Goal: Navigation & Orientation: Find specific page/section

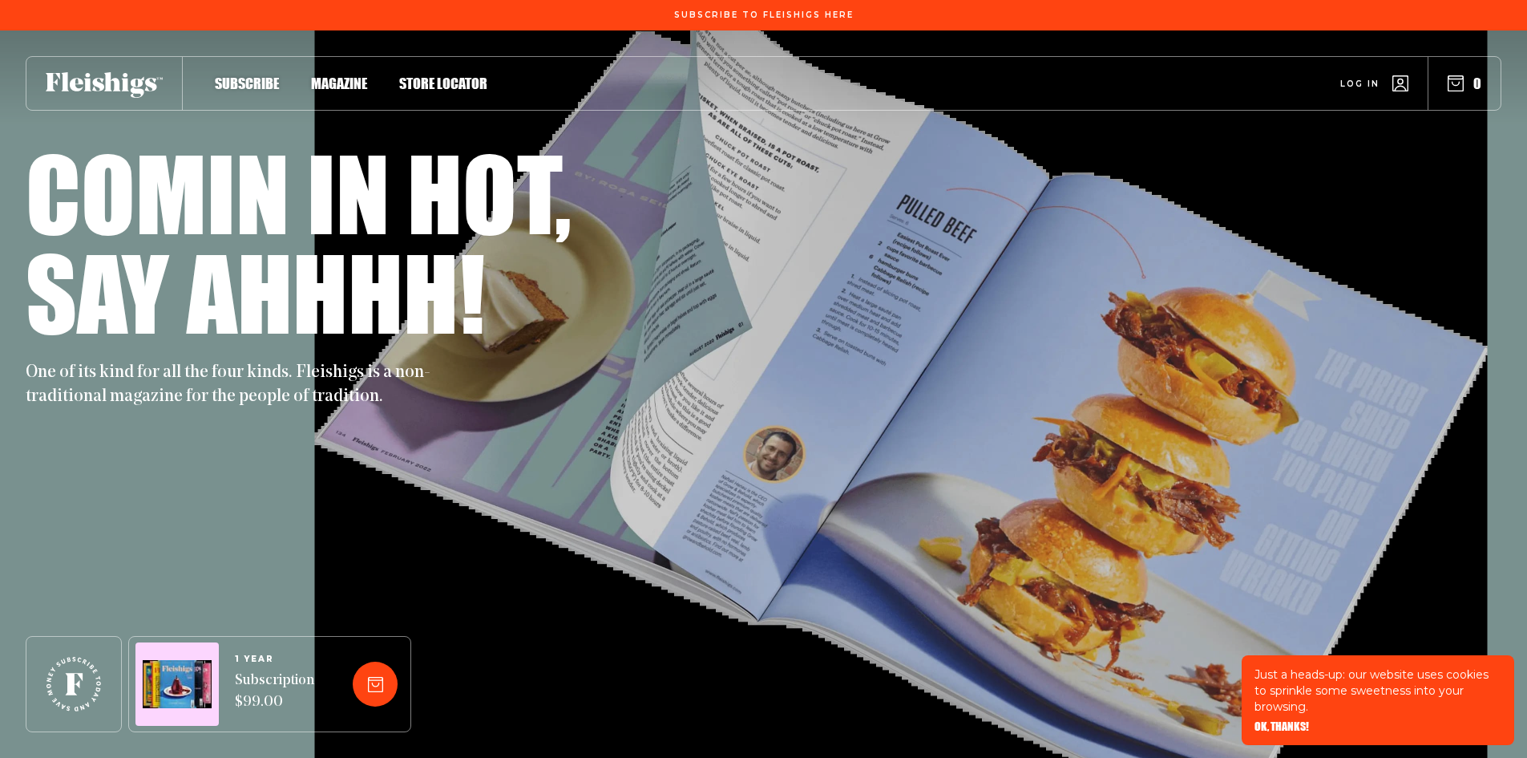
click at [336, 75] on span "Magazine" at bounding box center [339, 67] width 56 height 18
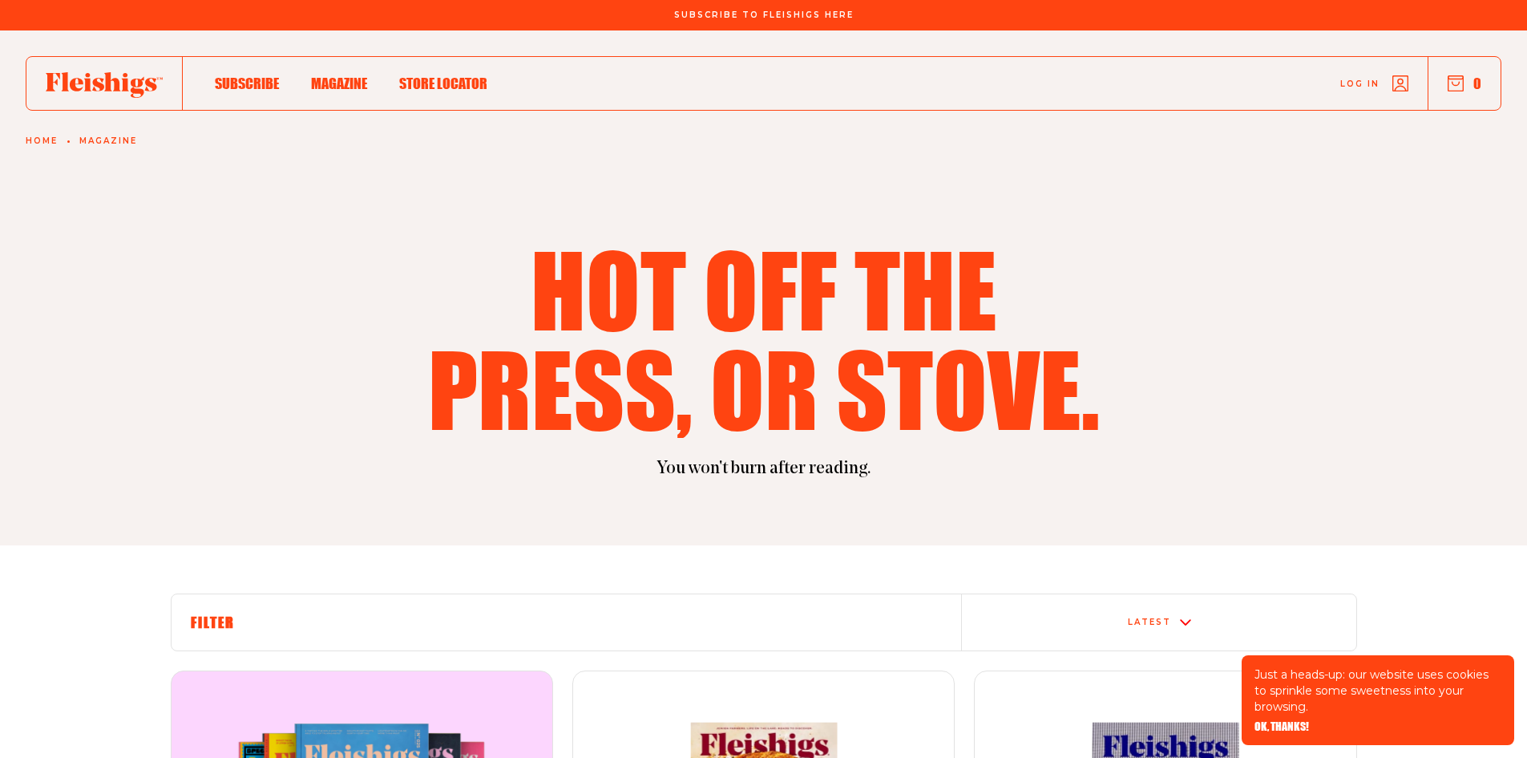
click at [420, 75] on span "Store locator" at bounding box center [443, 67] width 88 height 18
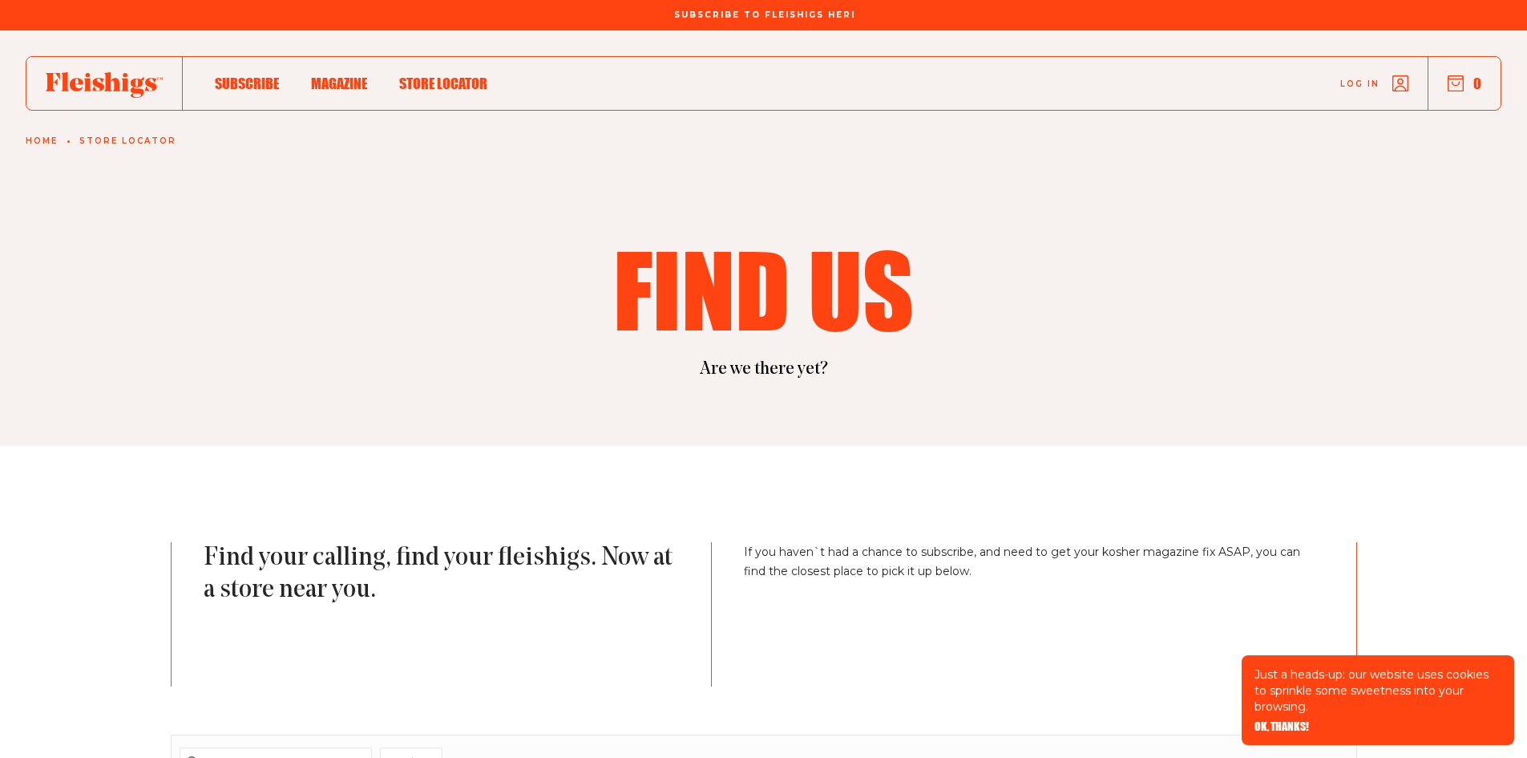
click at [726, 10] on span "Subscribe To Fleishigs Here" at bounding box center [764, 6] width 180 height 10
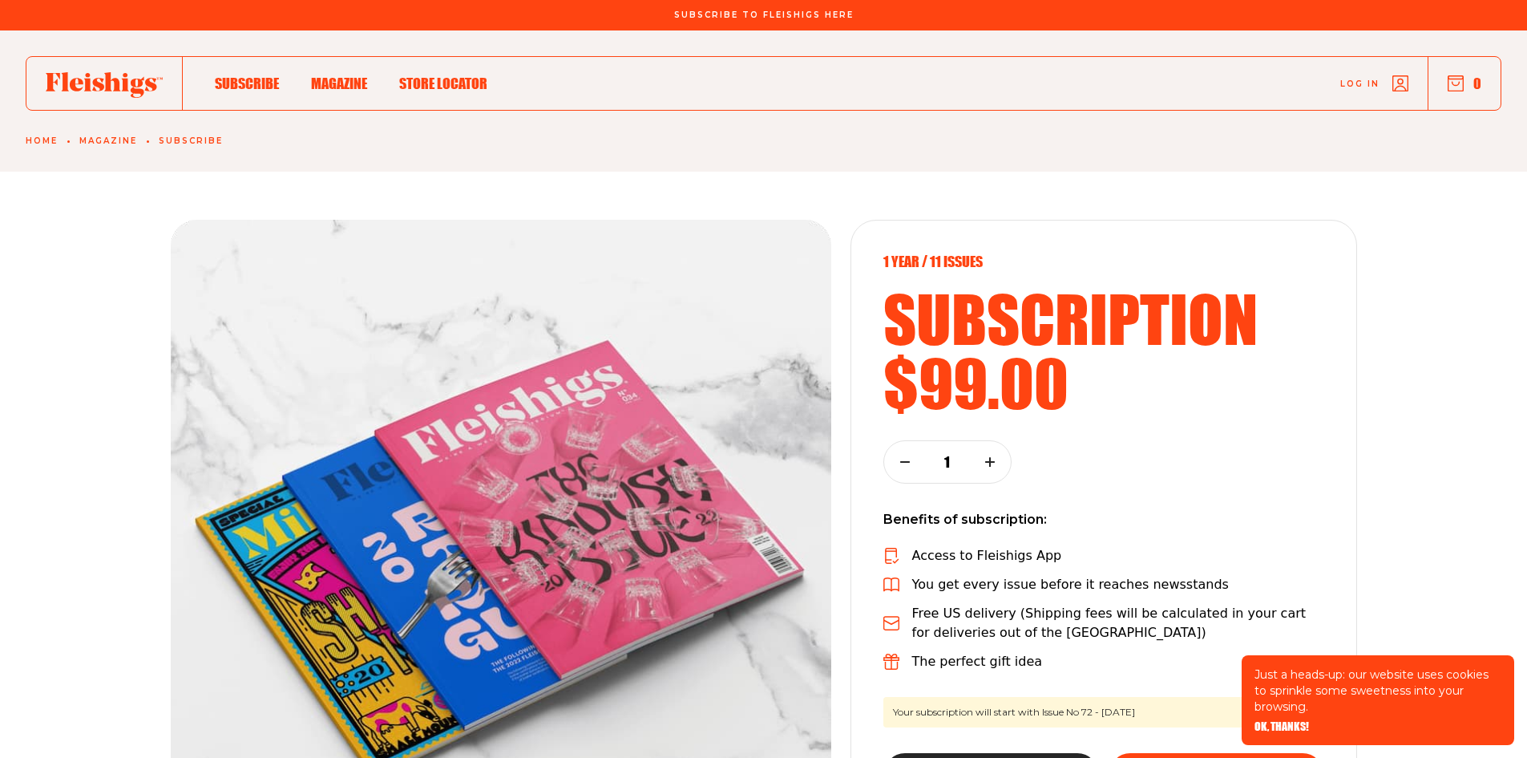
click at [91, 76] on icon at bounding box center [104, 85] width 117 height 26
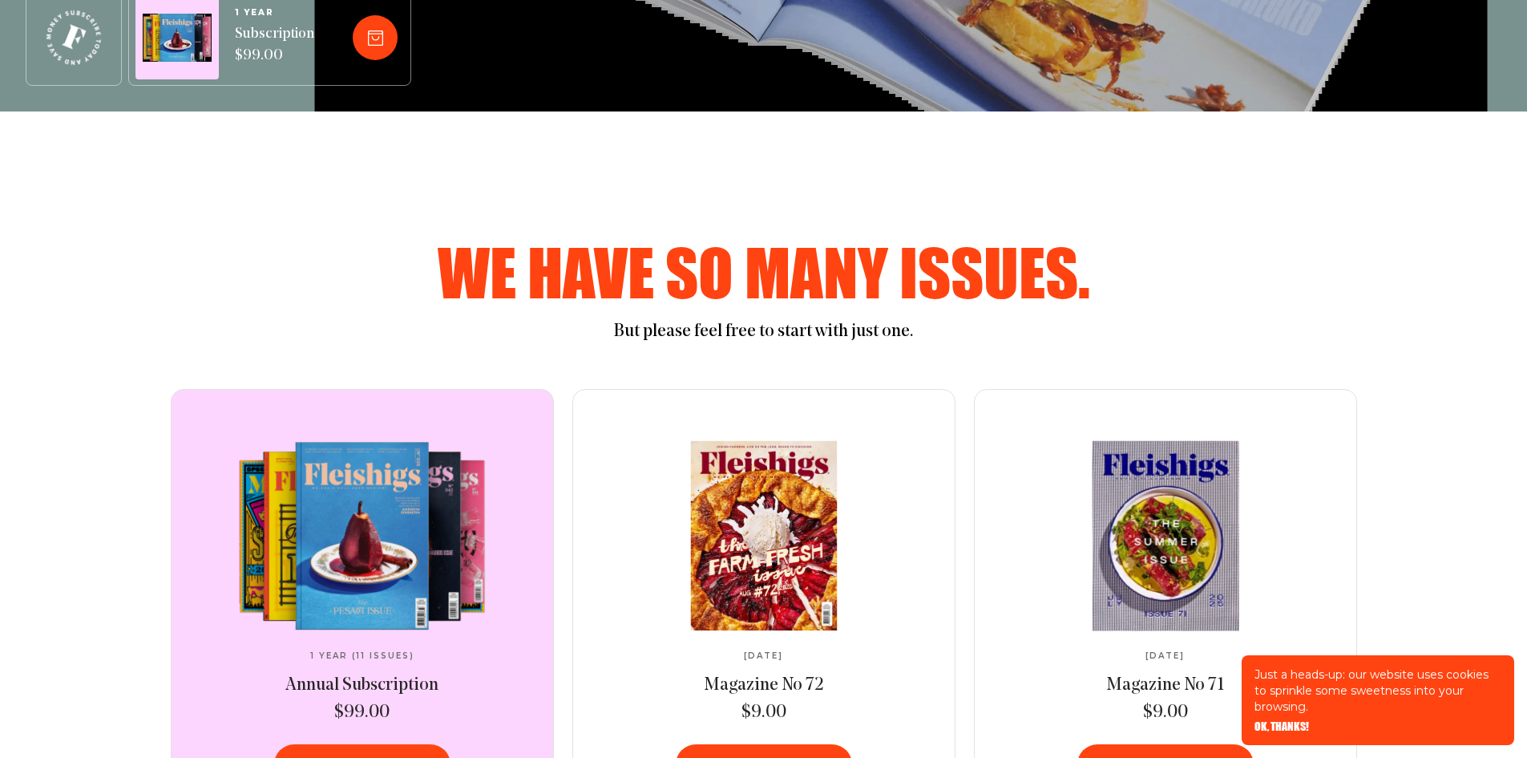
scroll to position [401, 0]
